Goal: Navigation & Orientation: Find specific page/section

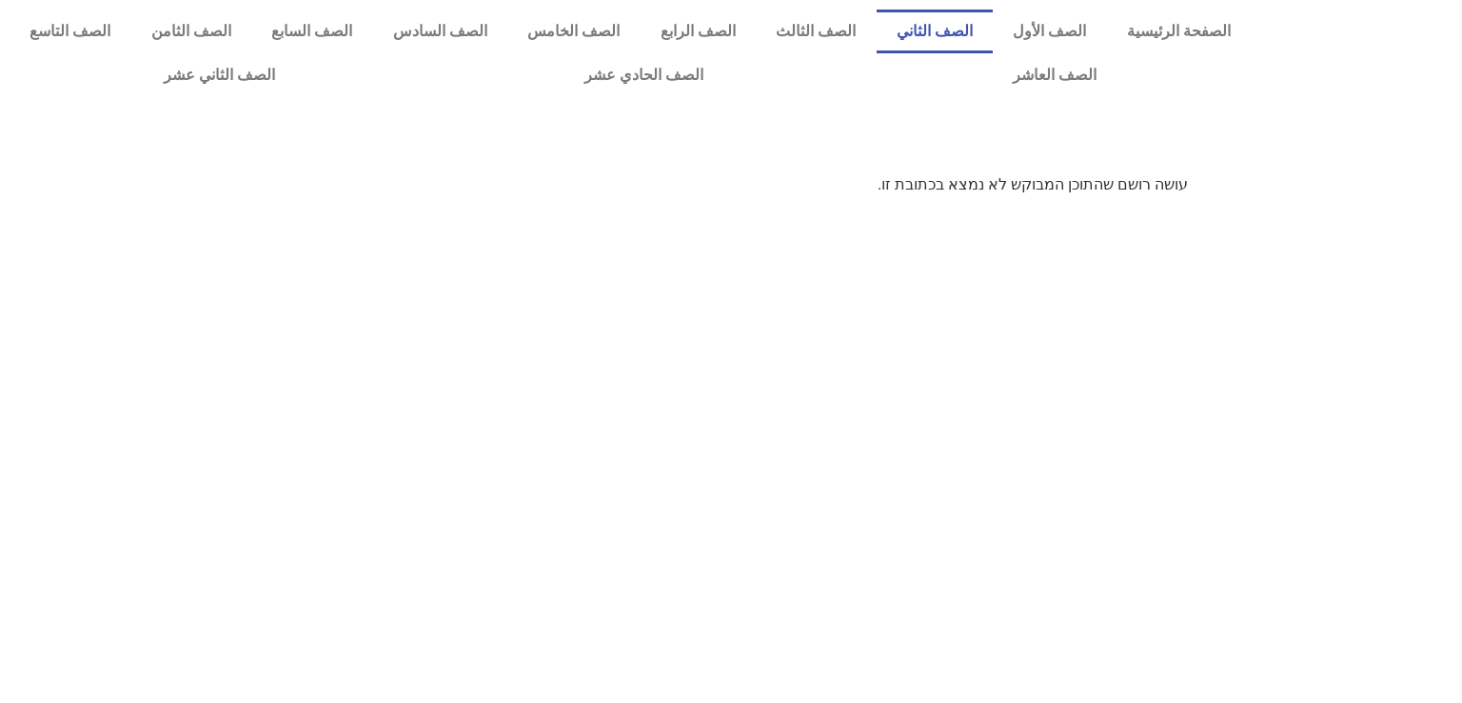
click at [991, 34] on link "الصف الثاني" at bounding box center [935, 32] width 117 height 44
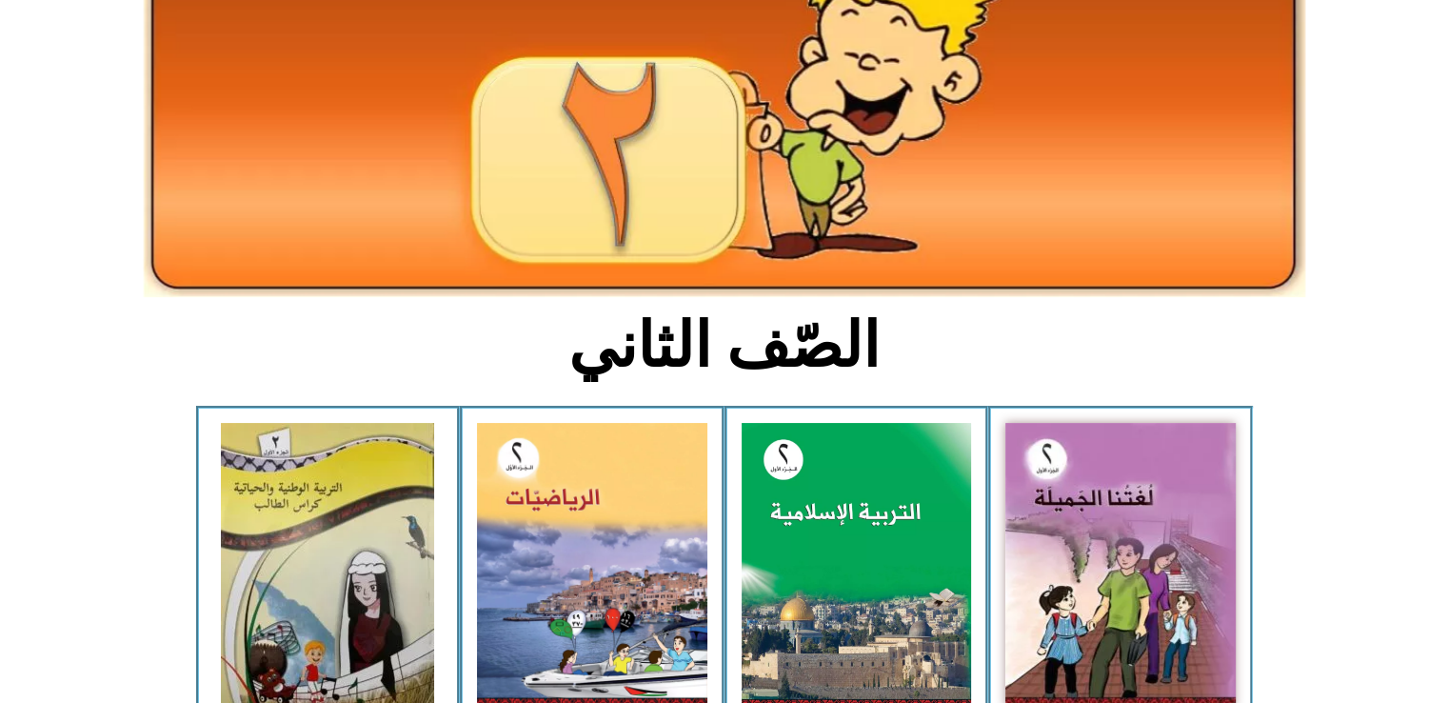
scroll to position [228, 0]
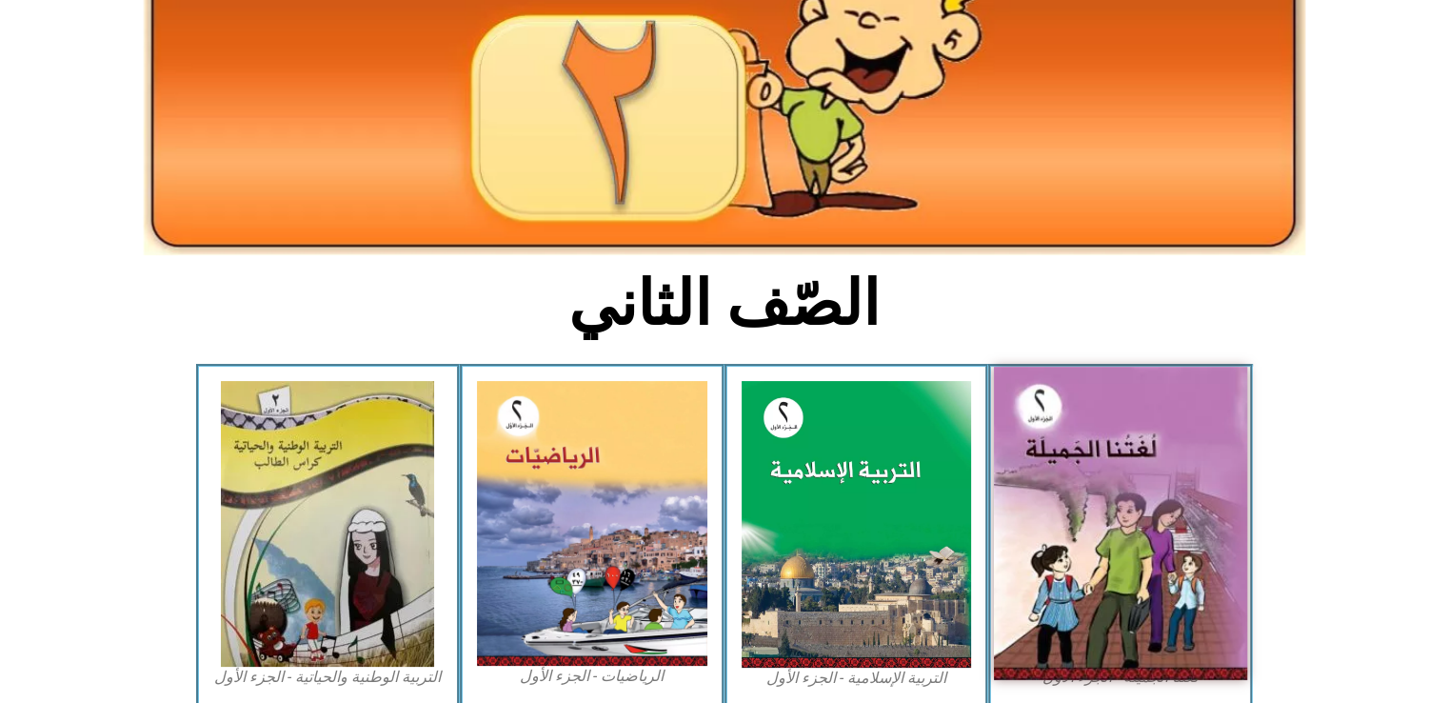
click at [1133, 516] on img at bounding box center [1120, 523] width 253 height 313
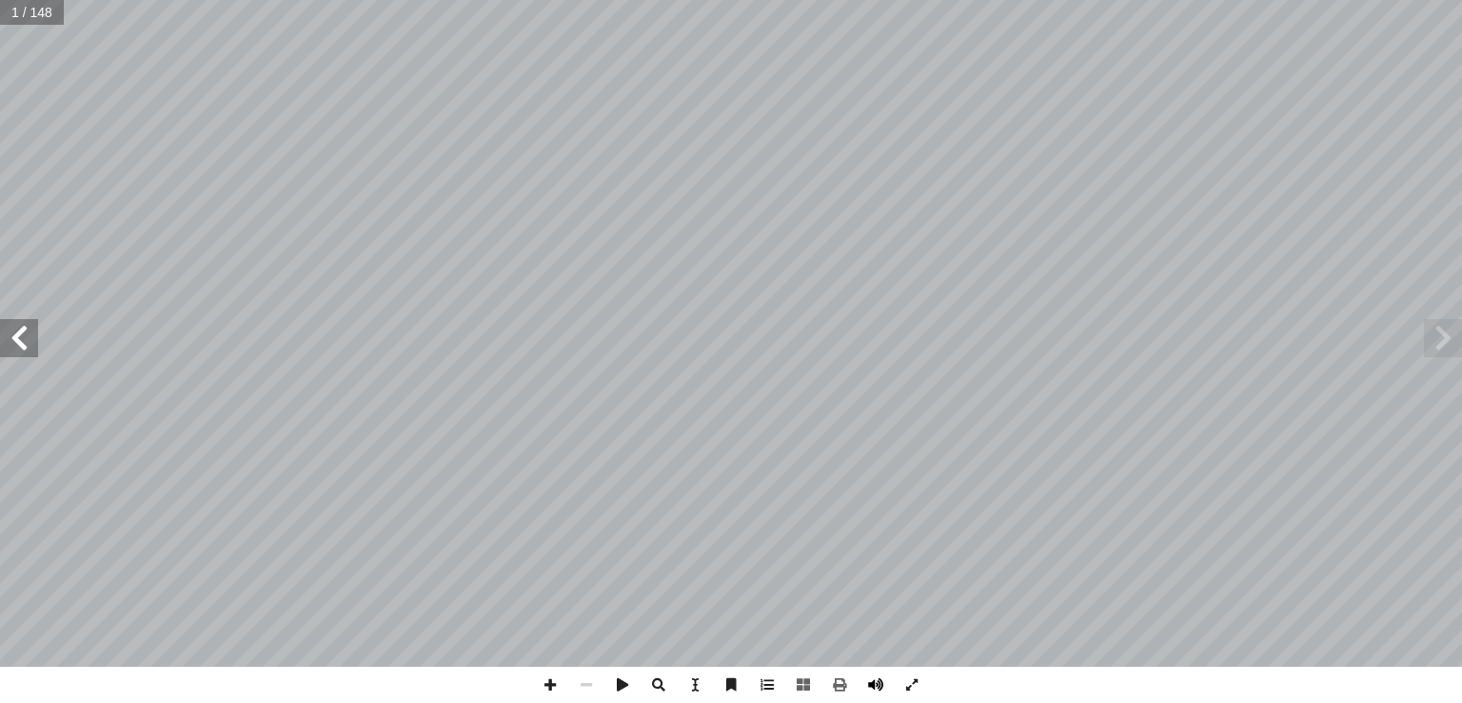
click at [872, 680] on span at bounding box center [876, 684] width 36 height 36
click at [552, 686] on span at bounding box center [550, 684] width 36 height 36
click at [555, 691] on span at bounding box center [550, 684] width 36 height 36
click at [580, 687] on span at bounding box center [586, 684] width 36 height 36
click at [556, 679] on span at bounding box center [550, 684] width 36 height 36
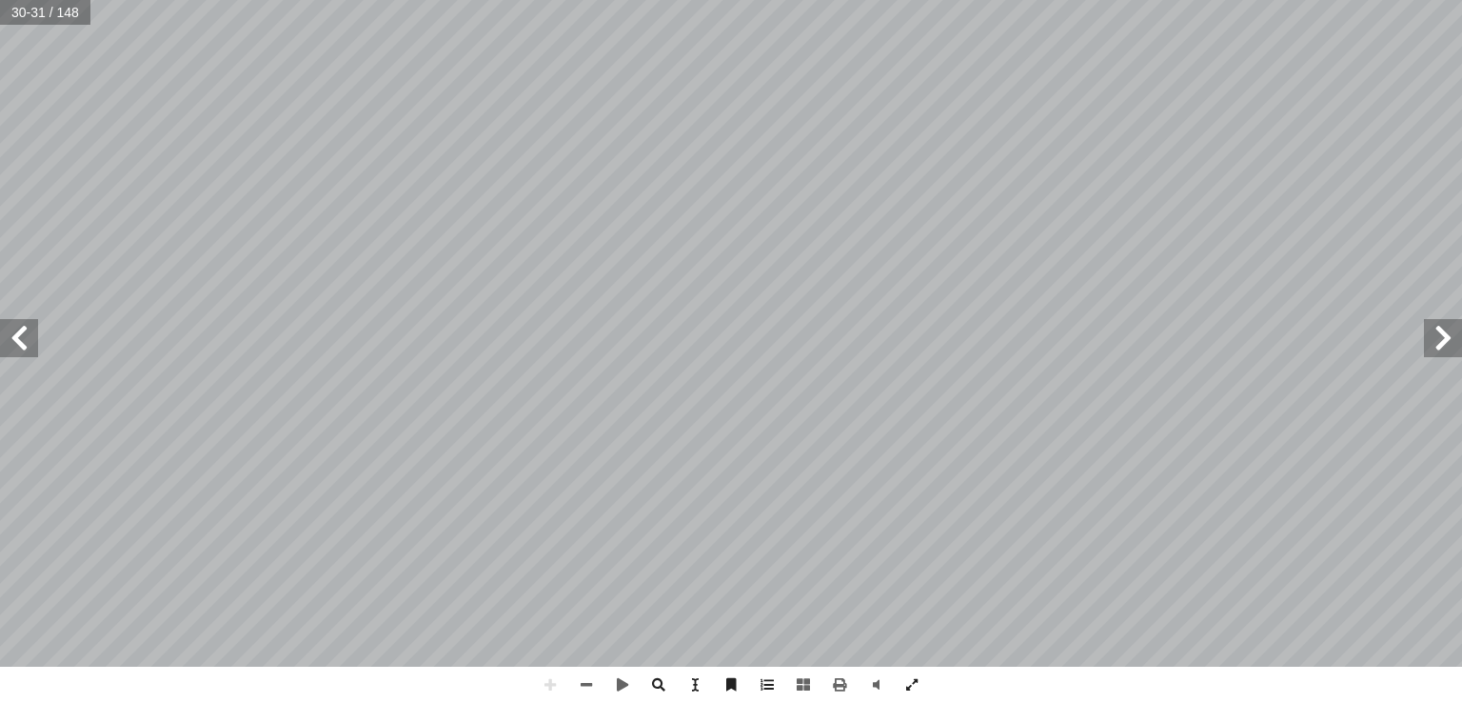
click at [821, 0] on html "الصفحة الرئيسية الصف الأول الصف الثاني الصف الثالث الصف الرابع الصف الخامس الصف…" at bounding box center [731, 86] width 1462 height 173
click at [1174, 173] on html "الصفحة الرئيسية الصف الأول الصف الثاني الصف الثالث الصف الرابع الصف الخامس الصف…" at bounding box center [731, 86] width 1462 height 173
click at [773, 0] on html "الصفحة الرئيسية الصف الأول الصف الثاني الصف الثالث الصف الرابع الصف الخامس الصف…" at bounding box center [731, 86] width 1462 height 173
